Goal: Information Seeking & Learning: Compare options

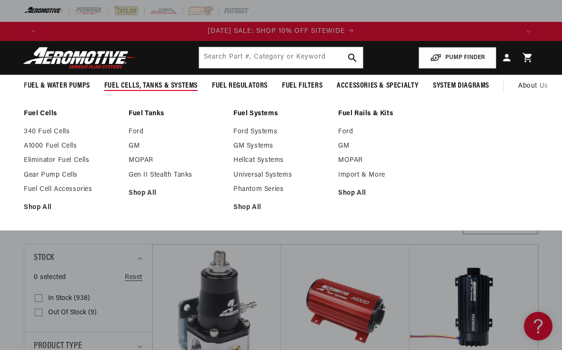
click at [139, 145] on link "GM" at bounding box center [176, 146] width 95 height 9
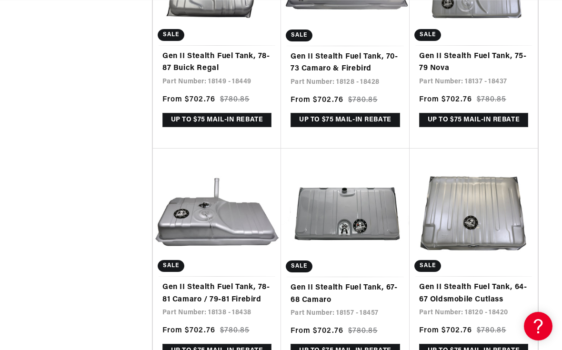
click at [360, 282] on link "Gen II Stealth Fuel Tank, 67-68 Camaro" at bounding box center [344, 294] width 109 height 24
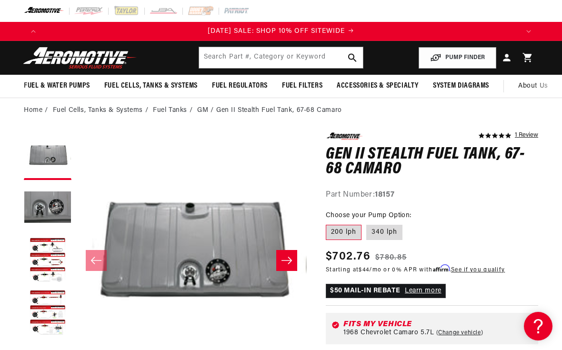
click at [382, 230] on label "340 lph" at bounding box center [384, 232] width 36 height 15
click at [367, 223] on input "340 lph" at bounding box center [366, 223] width 0 height 0
radio input "true"
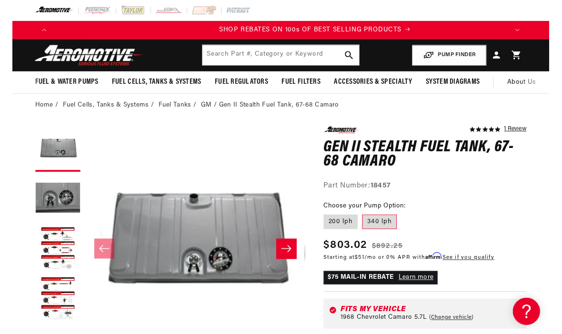
scroll to position [0, 476]
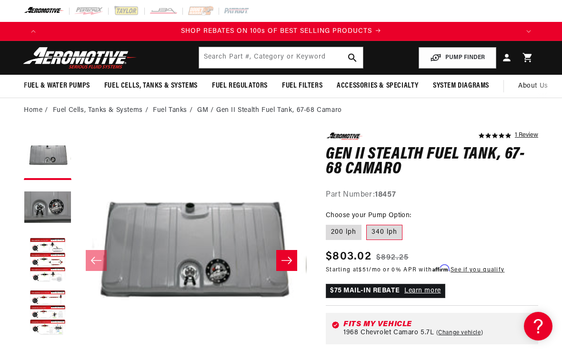
click at [425, 288] on link "Learn more" at bounding box center [422, 290] width 37 height 7
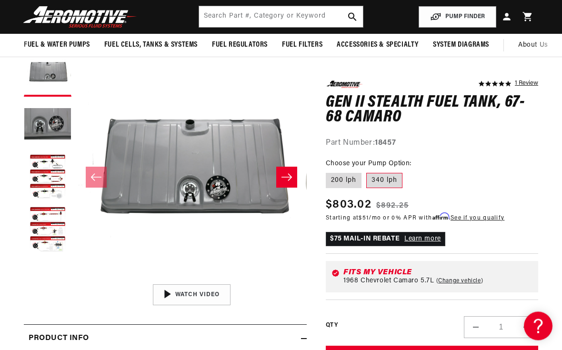
scroll to position [83, 0]
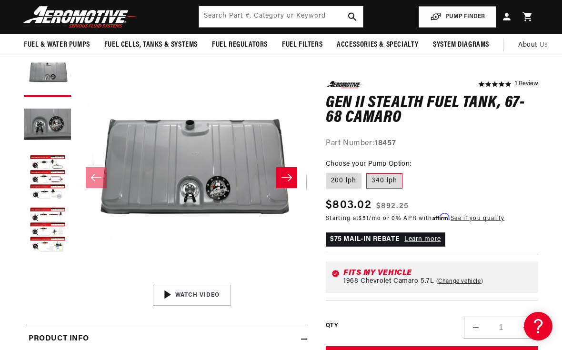
click at [54, 162] on button "Load image 3 in gallery view" at bounding box center [48, 178] width 48 height 48
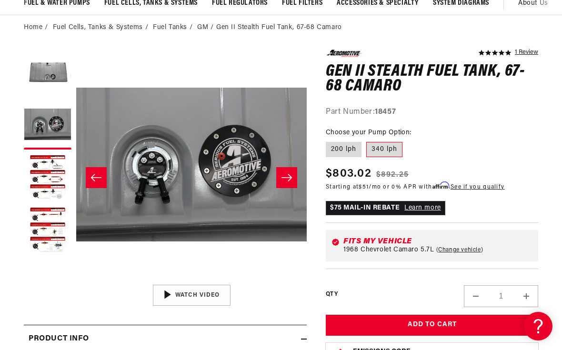
scroll to position [0, 952]
click at [50, 174] on button "Load image 3 in gallery view" at bounding box center [48, 178] width 48 height 48
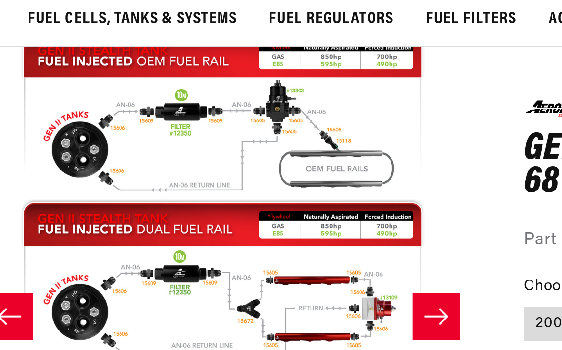
scroll to position [0, 476]
click at [76, 279] on button "Open media 3 in modal" at bounding box center [76, 279] width 0 height 0
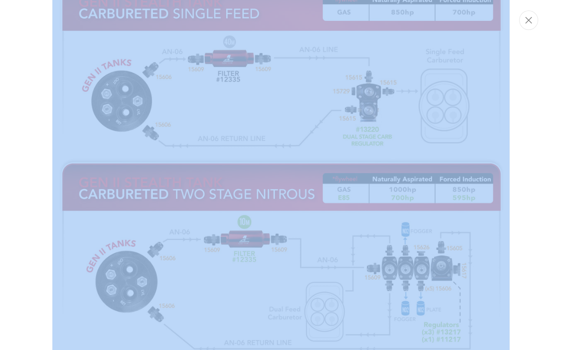
scroll to position [0, 952]
click at [514, 258] on div "Media gallery" at bounding box center [281, 175] width 562 height 350
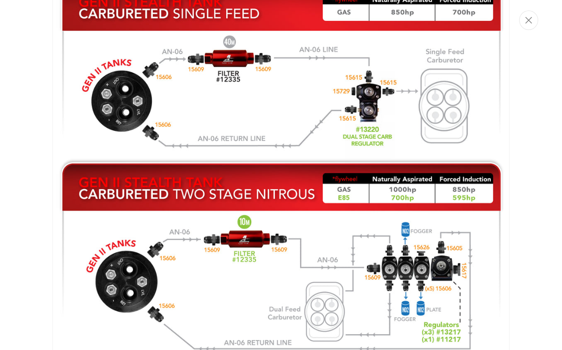
click at [557, 134] on div "Media gallery" at bounding box center [281, 175] width 562 height 350
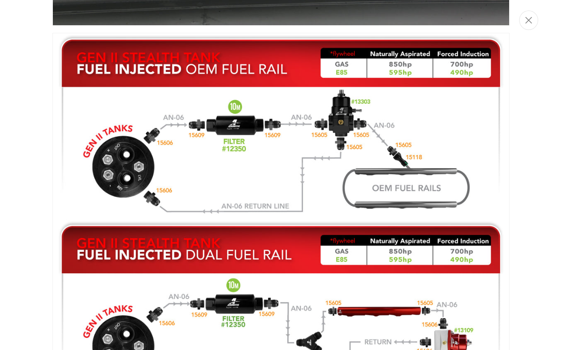
scroll to position [584, 0]
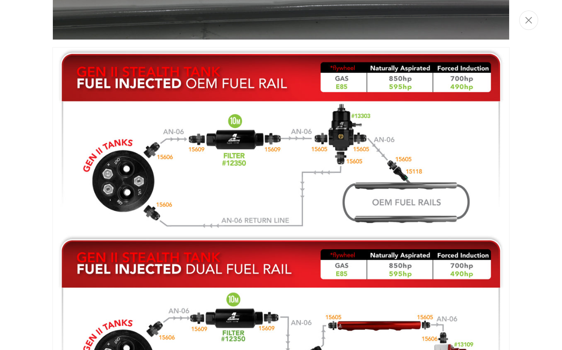
click at [531, 21] on icon "Close" at bounding box center [528, 20] width 7 height 7
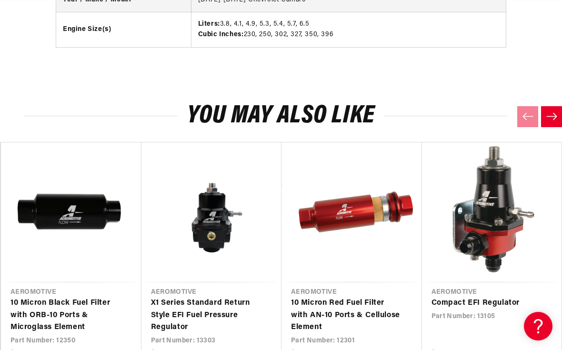
scroll to position [0, 0]
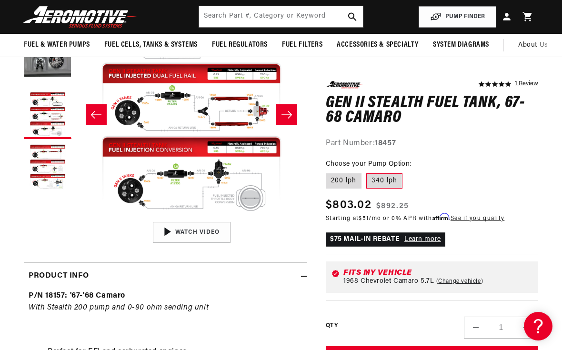
click at [508, 19] on icon at bounding box center [506, 16] width 7 height 7
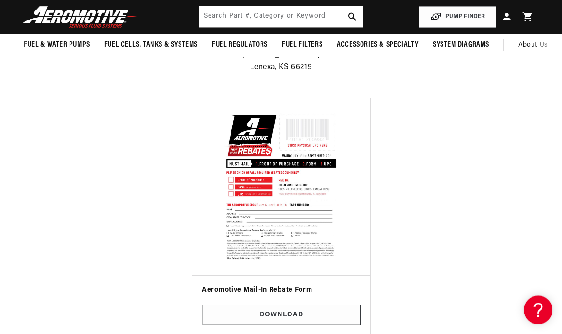
scroll to position [191, 0]
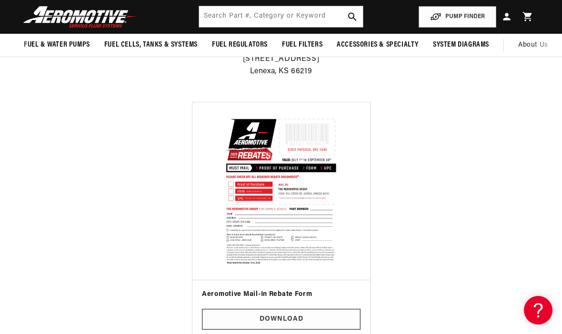
click at [313, 317] on link "Download" at bounding box center [281, 319] width 159 height 21
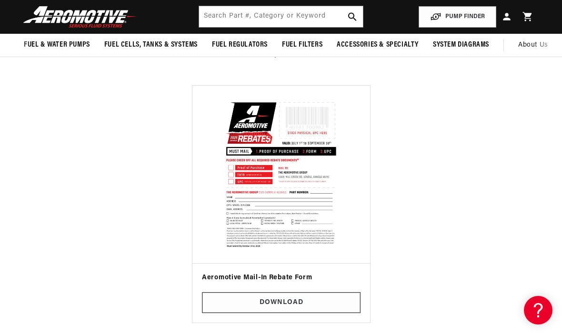
scroll to position [0, 952]
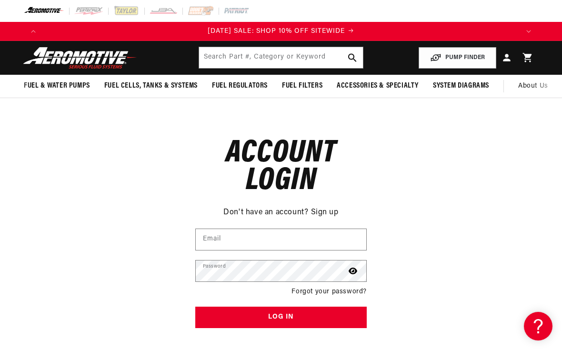
click at [535, 86] on span "About Us" at bounding box center [533, 85] width 30 height 7
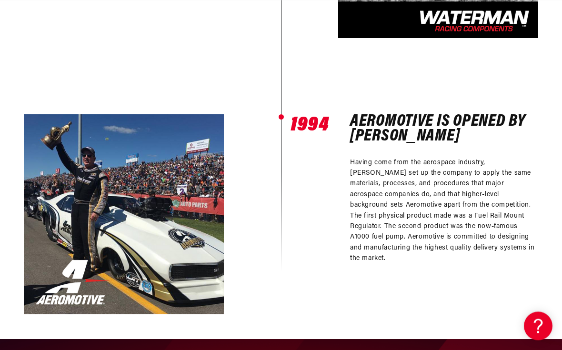
scroll to position [737, 0]
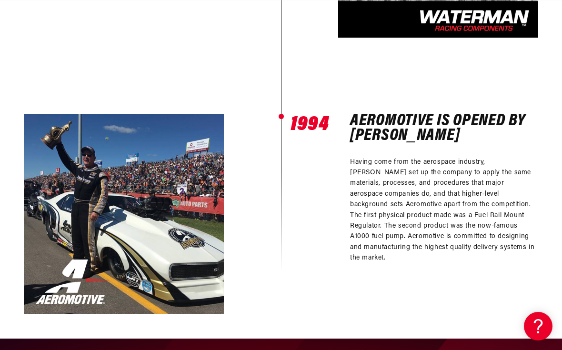
click at [546, 269] on div "1967 1967 [GEOGRAPHIC_DATA] is opened by [PERSON_NAME] This is the year that [P…" at bounding box center [281, 42] width 562 height 591
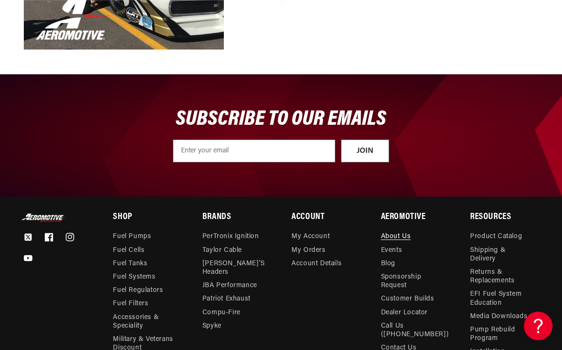
scroll to position [1002, 0]
click at [497, 349] on link "Installation Instructions" at bounding box center [500, 356] width 60 height 22
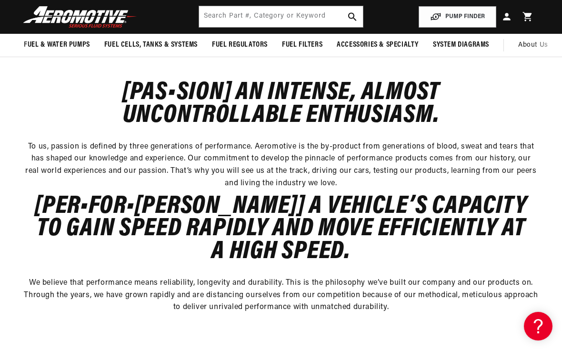
scroll to position [154, 0]
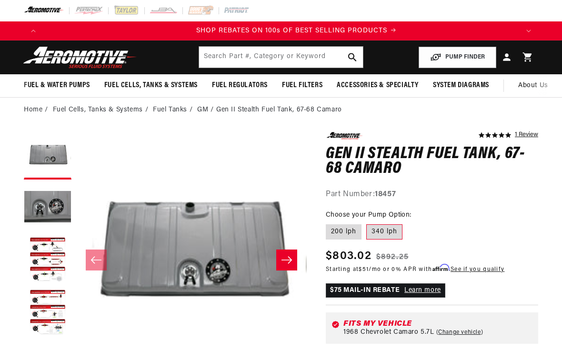
scroll to position [0, 476]
click at [341, 228] on label "200 lph" at bounding box center [344, 231] width 36 height 15
click at [328, 223] on input "200 lph" at bounding box center [328, 222] width 0 height 0
radio input "true"
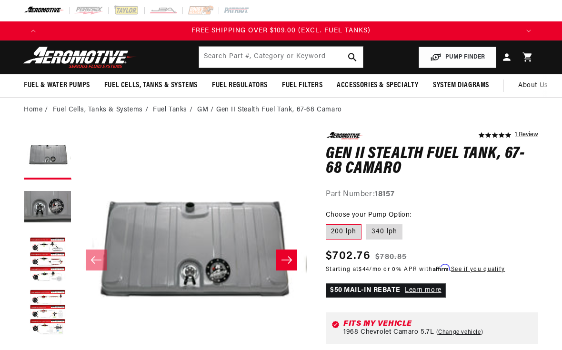
click at [386, 228] on label "340 lph" at bounding box center [384, 231] width 36 height 15
click at [367, 223] on input "340 lph" at bounding box center [366, 222] width 0 height 0
radio input "true"
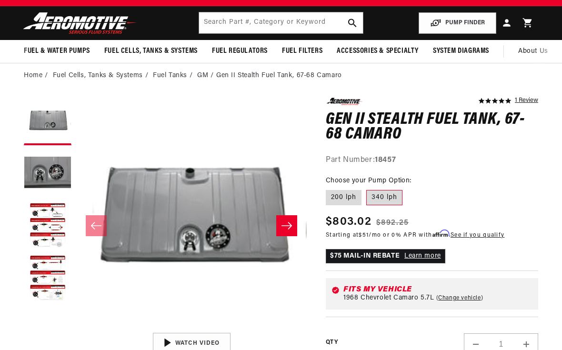
scroll to position [0, 952]
click at [341, 191] on label "200 lph" at bounding box center [344, 197] width 36 height 15
click at [328, 189] on input "200 lph" at bounding box center [328, 188] width 0 height 0
radio input "true"
click at [385, 195] on label "340 lph" at bounding box center [384, 197] width 36 height 15
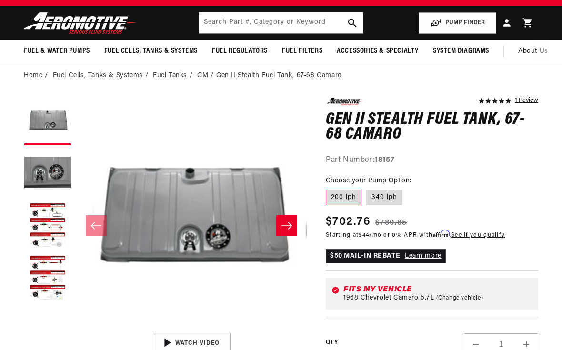
click at [367, 189] on input "340 lph" at bounding box center [366, 188] width 0 height 0
radio input "true"
click at [338, 196] on label "200 lph" at bounding box center [344, 197] width 36 height 15
click at [328, 189] on input "200 lph" at bounding box center [328, 188] width 0 height 0
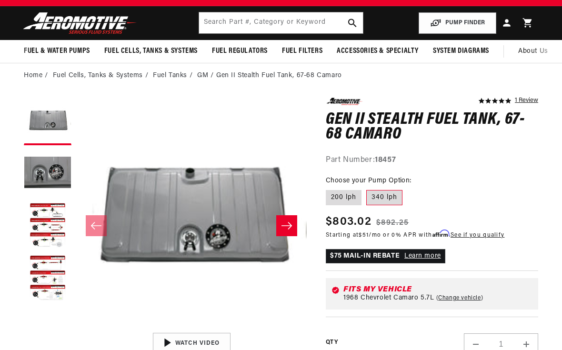
radio input "true"
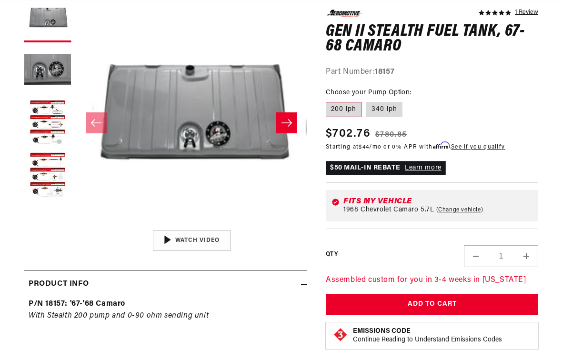
click at [382, 111] on label "340 lph" at bounding box center [384, 109] width 36 height 15
click at [367, 100] on input "340 lph" at bounding box center [366, 100] width 0 height 0
radio input "true"
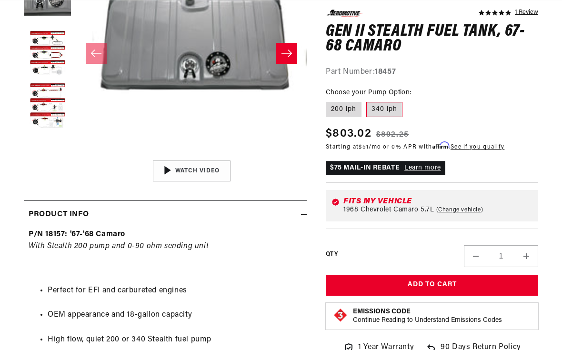
scroll to position [0, 476]
click at [339, 109] on label "200 lph" at bounding box center [344, 109] width 36 height 15
click at [328, 100] on input "200 lph" at bounding box center [328, 100] width 0 height 0
radio input "true"
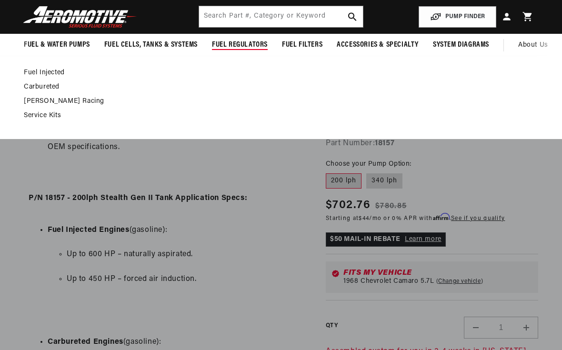
scroll to position [615, 0]
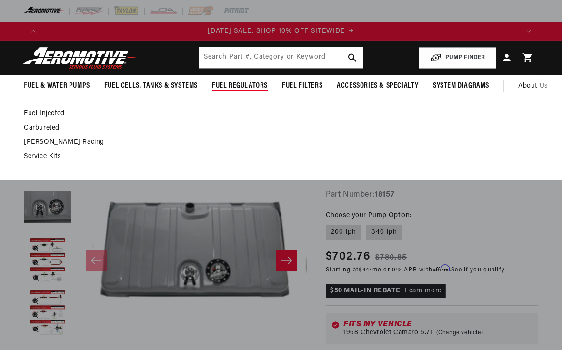
click at [249, 84] on span "Fuel Regulators" at bounding box center [240, 86] width 56 height 10
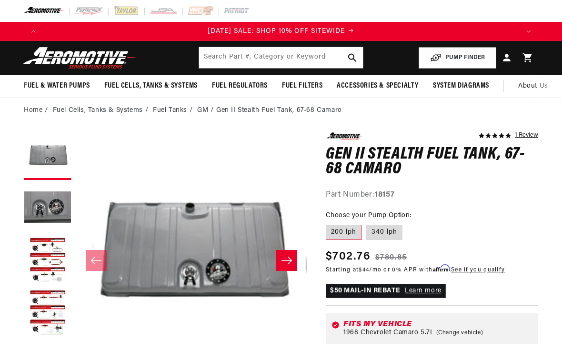
click at [250, 84] on span "Fuel Regulators" at bounding box center [240, 86] width 56 height 10
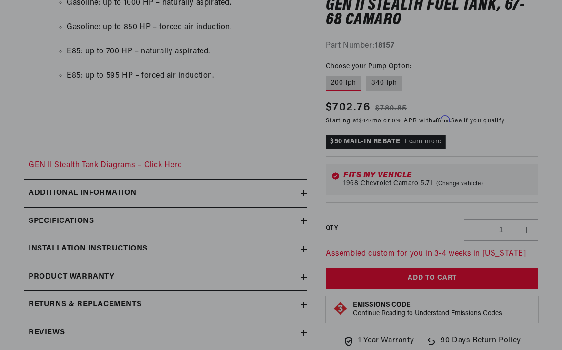
click at [65, 161] on link "GEN II Stealth Tank Diagrams – Click Here" at bounding box center [105, 165] width 153 height 8
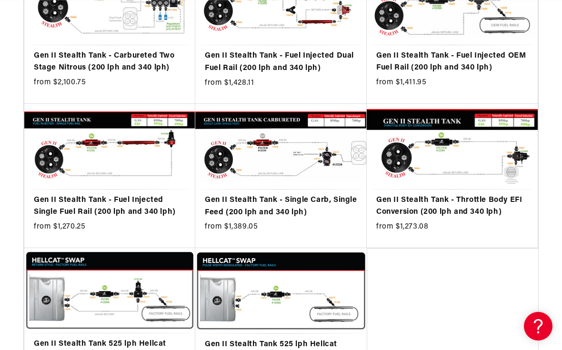
scroll to position [0, 476]
click at [531, 282] on ul "Gen II Stealth Tank - Carbureted Two Stage Nitrous (200 lph and 340 lph) Gen II…" at bounding box center [281, 181] width 514 height 445
click at [528, 211] on link "Gen II Stealth Tank - Throttle Body EFI Conversion (200 lph and 340 lph)" at bounding box center [452, 206] width 152 height 24
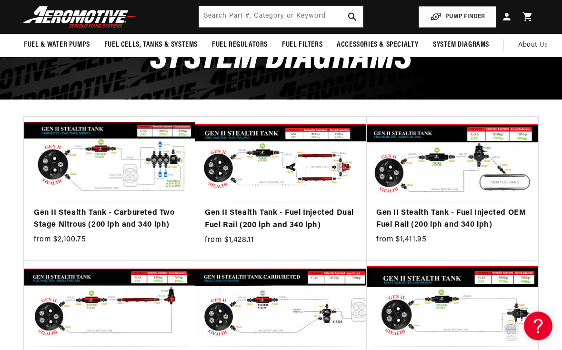
scroll to position [111, 0]
click at [149, 207] on link "Gen II Stealth Tank - Carbureted Two Stage Nitrous (200 lph and 340 lph)" at bounding box center [110, 219] width 152 height 24
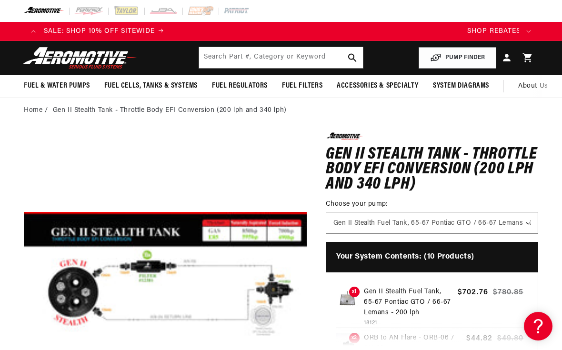
scroll to position [0, 441]
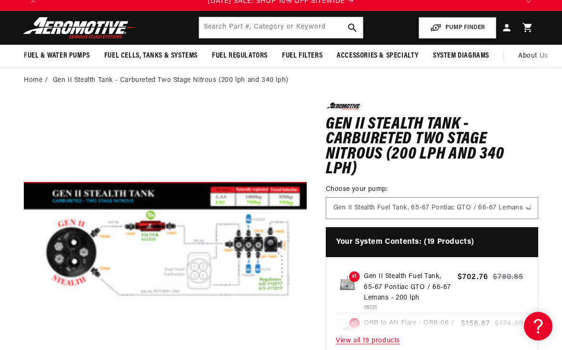
scroll to position [31, 0]
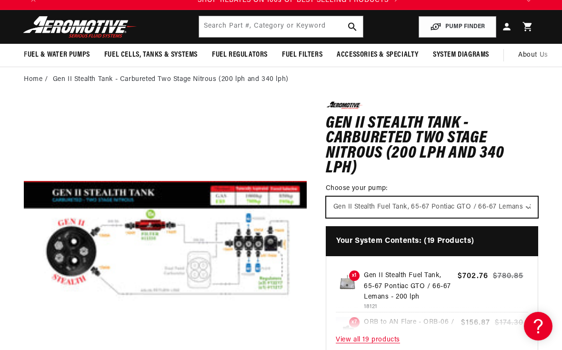
click at [469, 207] on select "Gen II Stealth Fuel Tank, 65-67 Pontiac GTO / 66-67 Lemans - 200 lph Gen II Ste…" at bounding box center [431, 207] width 211 height 21
select select "/products/gen-ii-stealth-fuel-tank-67-68-camaro"
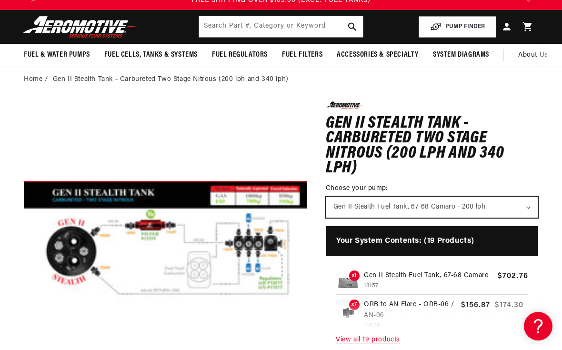
scroll to position [0, 0]
click at [553, 210] on section "0.0 star rating Write a review Gen II Stealth Tank - Carbureted Two Stage Nitro…" at bounding box center [281, 296] width 562 height 408
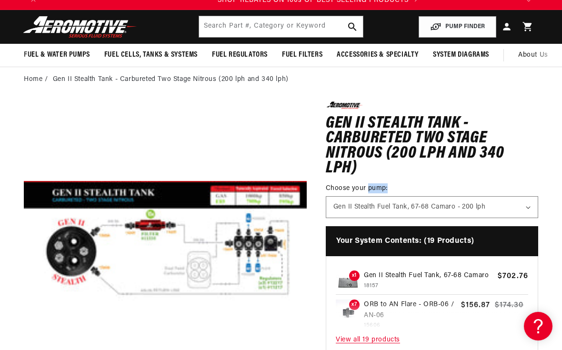
scroll to position [0, 476]
click at [555, 199] on section "0.0 star rating Write a review Gen II Stealth Tank - Carbureted Two Stage Nitro…" at bounding box center [281, 296] width 562 height 408
click at [533, 179] on div "0.0 star rating Write a review Gen II Stealth Tank - Carbureted Two Stage Nitro…" at bounding box center [432, 272] width 212 height 342
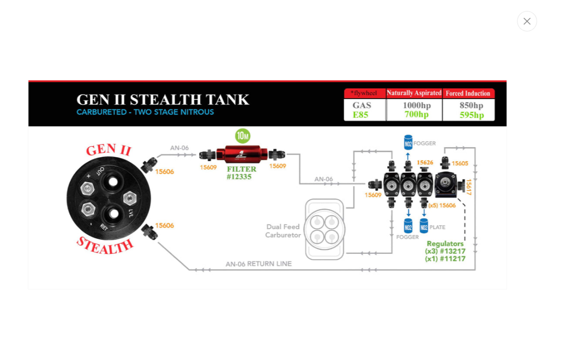
click at [525, 18] on icon "Close" at bounding box center [528, 20] width 7 height 7
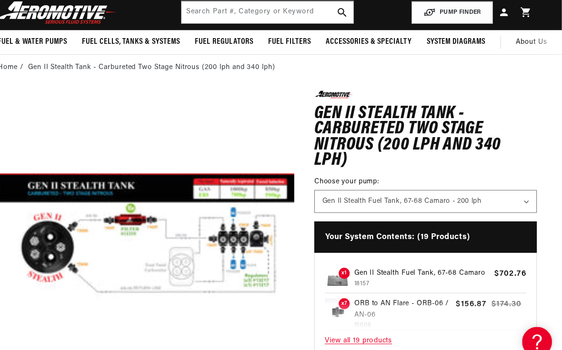
scroll to position [0, 476]
click at [481, 190] on select "Gen II Stealth Fuel Tank, 65-67 Pontiac GTO / 66-67 Lemans - 200 lph Gen II Ste…" at bounding box center [431, 192] width 211 height 21
click at [531, 195] on section "0.0 star rating Write a review Gen II Stealth Tank - Carbureted Two Stage Nitro…" at bounding box center [281, 281] width 562 height 408
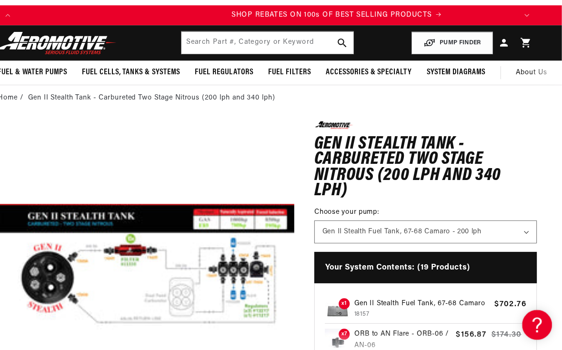
scroll to position [0, 476]
